Goal: Task Accomplishment & Management: Manage account settings

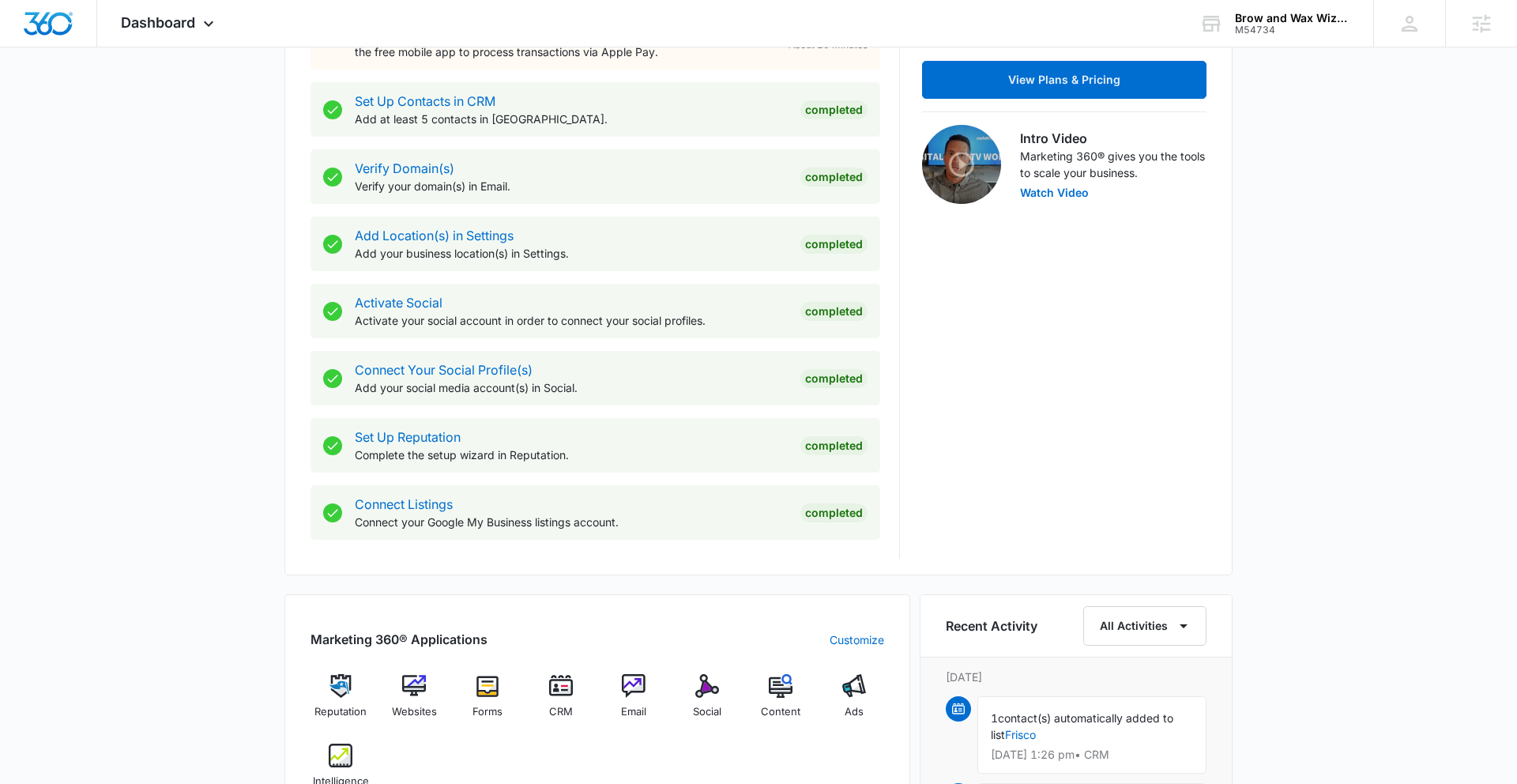
scroll to position [519, 0]
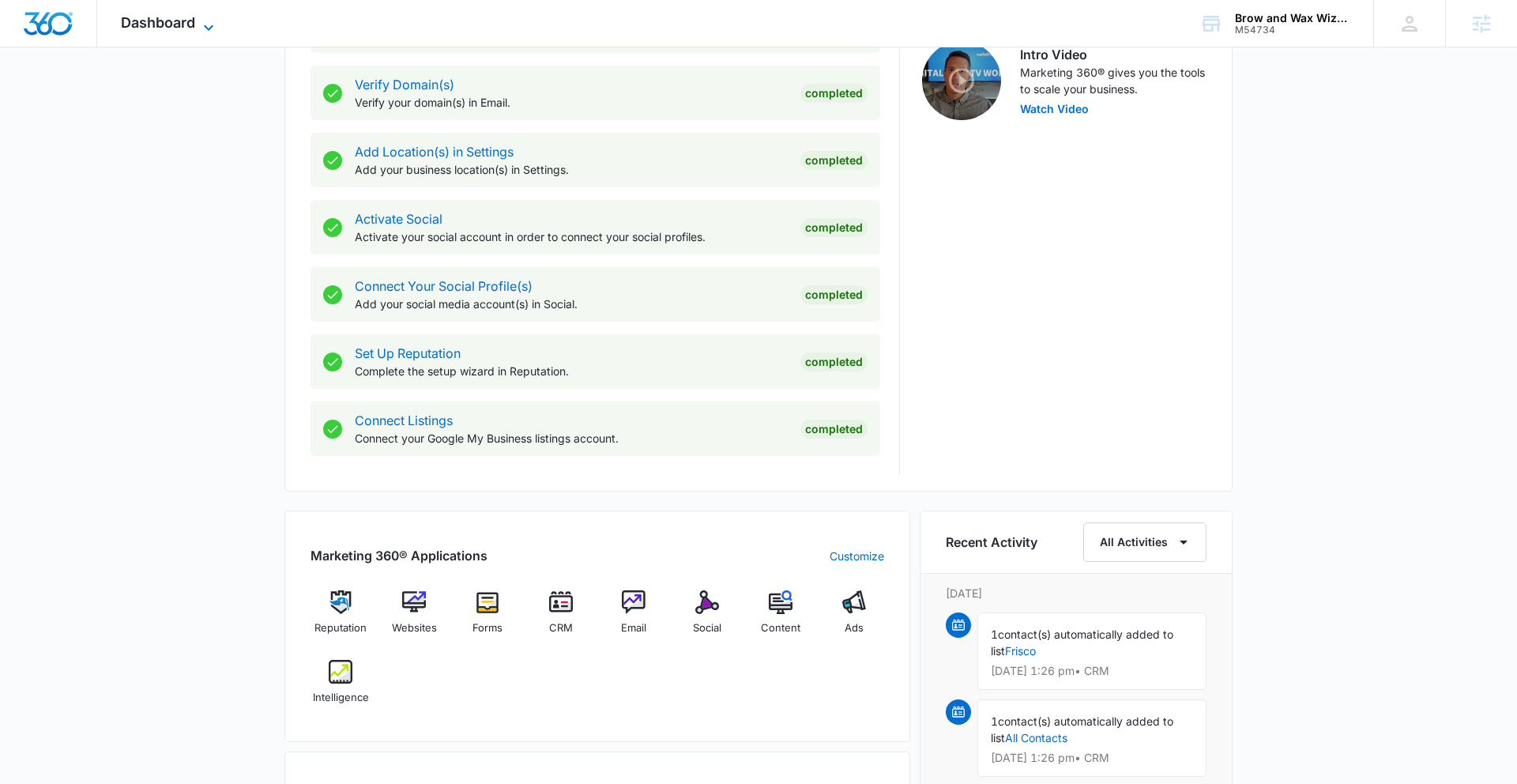
click at [156, 21] on span "Dashboard" at bounding box center [157, 22] width 74 height 17
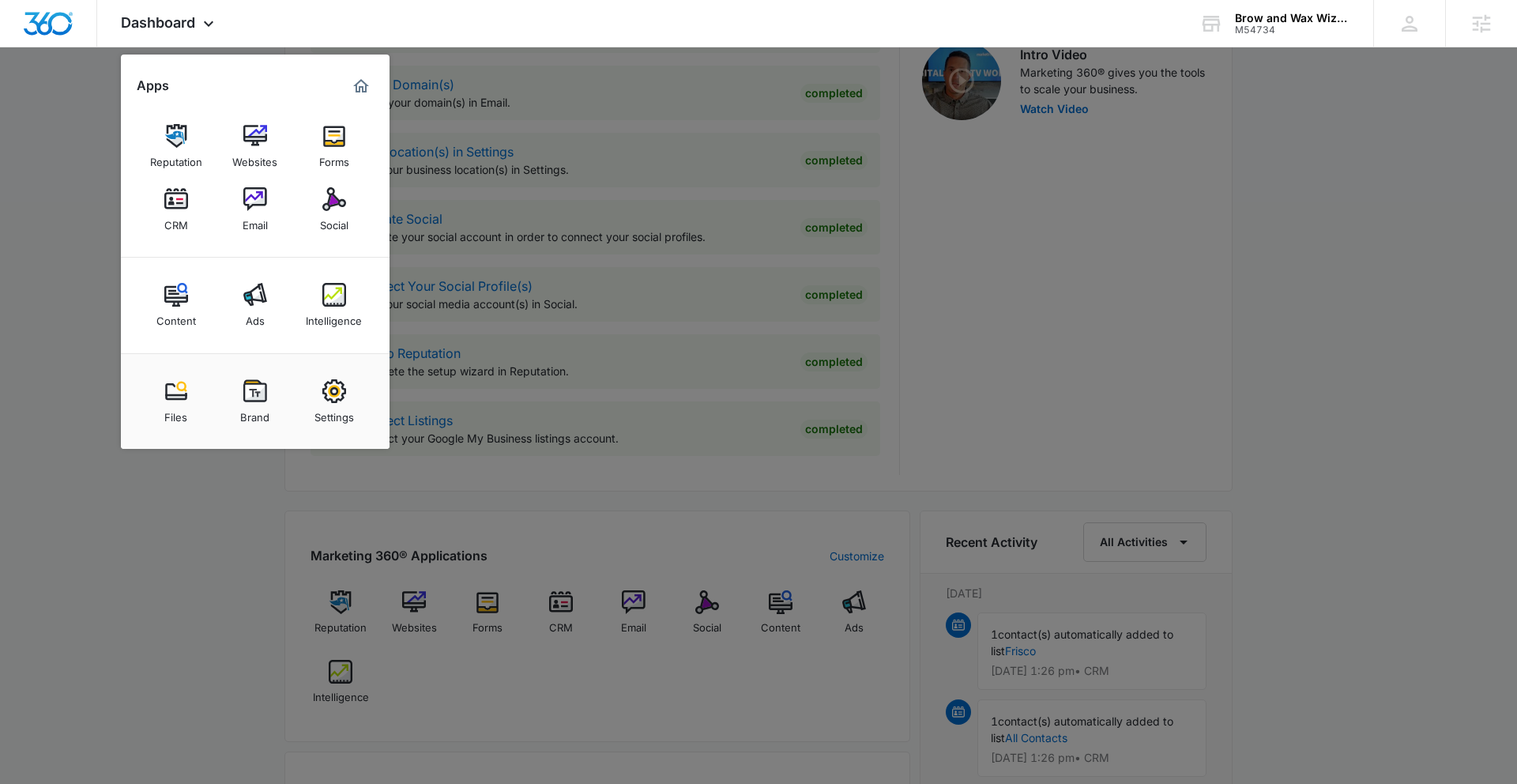
click at [252, 391] on img at bounding box center [255, 390] width 24 height 24
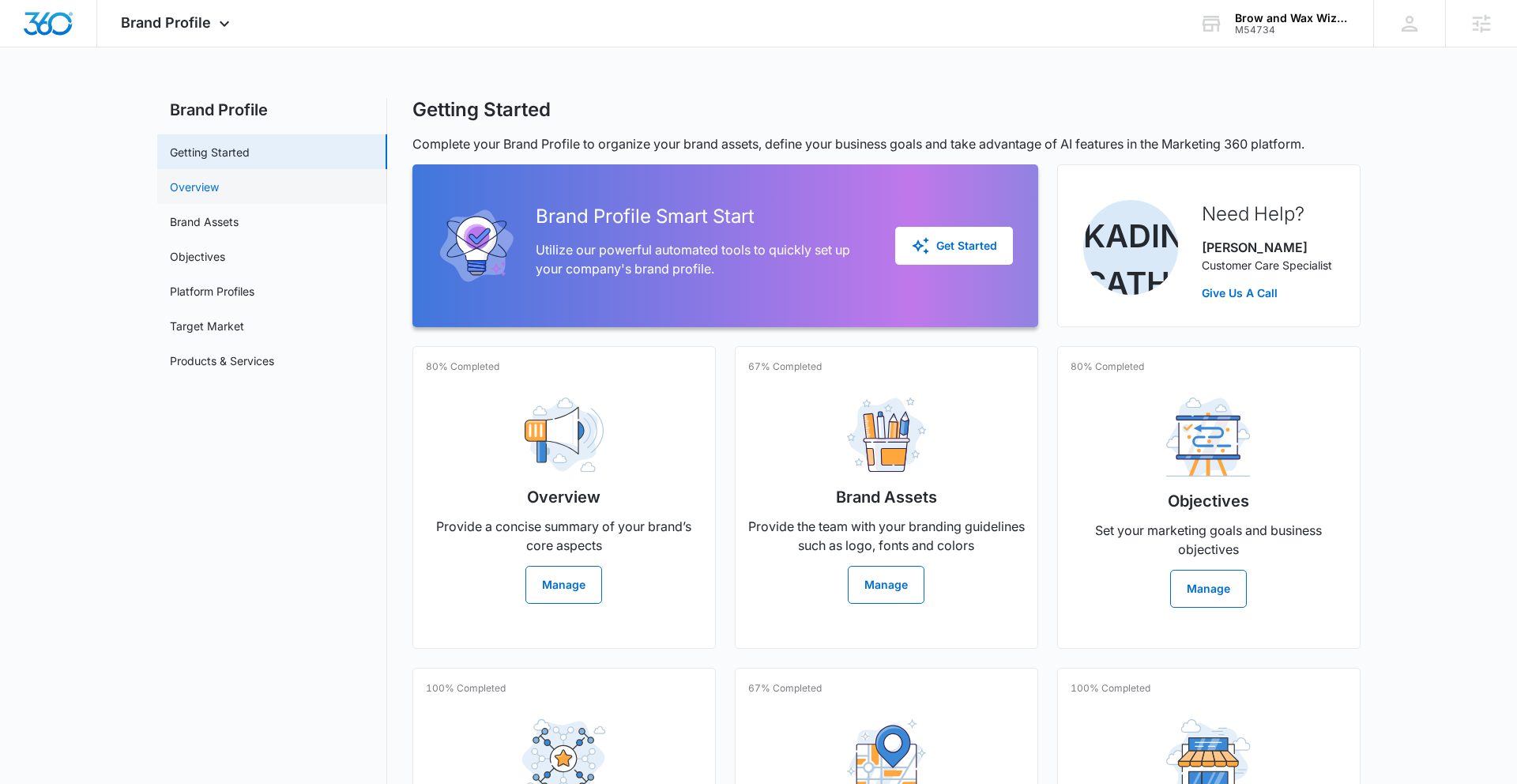
click at [219, 195] on link "Overview" at bounding box center [195, 187] width 49 height 17
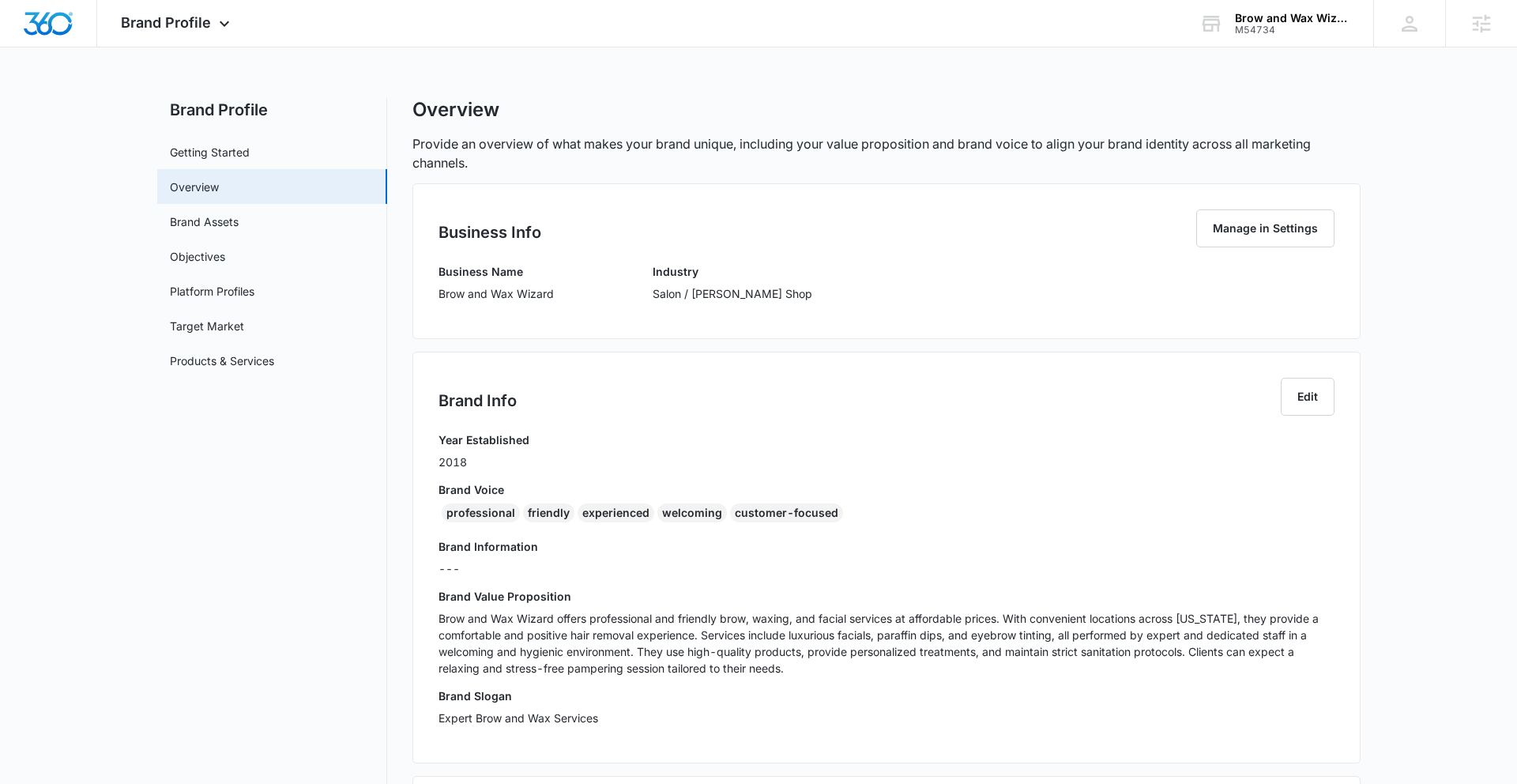
click at [438, 293] on div "Business Info Manage in Settings Business Name Brow and Wax Wizard Industry Sal…" at bounding box center [886, 261] width 948 height 155
drag, startPoint x: 478, startPoint y: 293, endPoint x: 549, endPoint y: 299, distance: 71.3
click at [556, 298] on div "Business Name Brow and Wax Wizard Industry Salon / [PERSON_NAME] Shop" at bounding box center [886, 287] width 896 height 50
copy p "Brow and Wax Wizard"
